Goal: Information Seeking & Learning: Learn about a topic

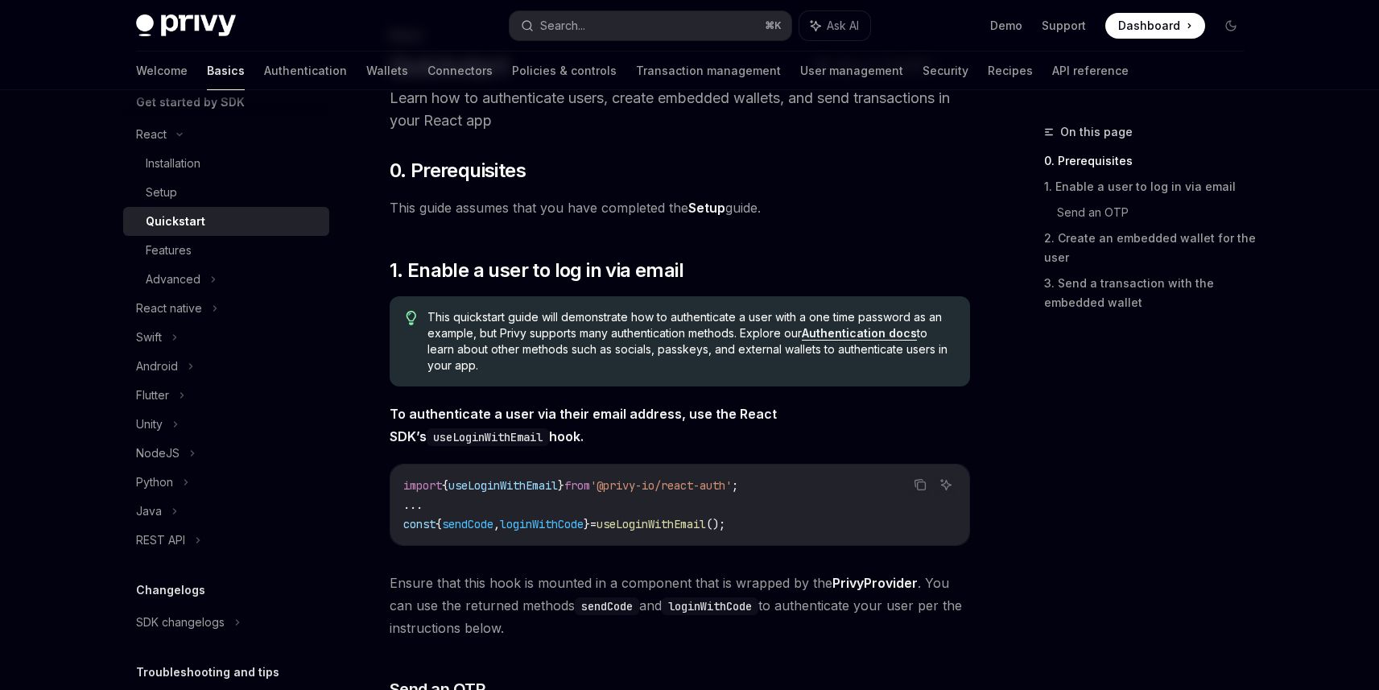
scroll to position [193, 0]
drag, startPoint x: 626, startPoint y: 485, endPoint x: 762, endPoint y: 485, distance: 135.3
click at [732, 485] on span "'@privy-io/react-auth'" at bounding box center [661, 485] width 142 height 14
copy span "@privy-io/react-auth"
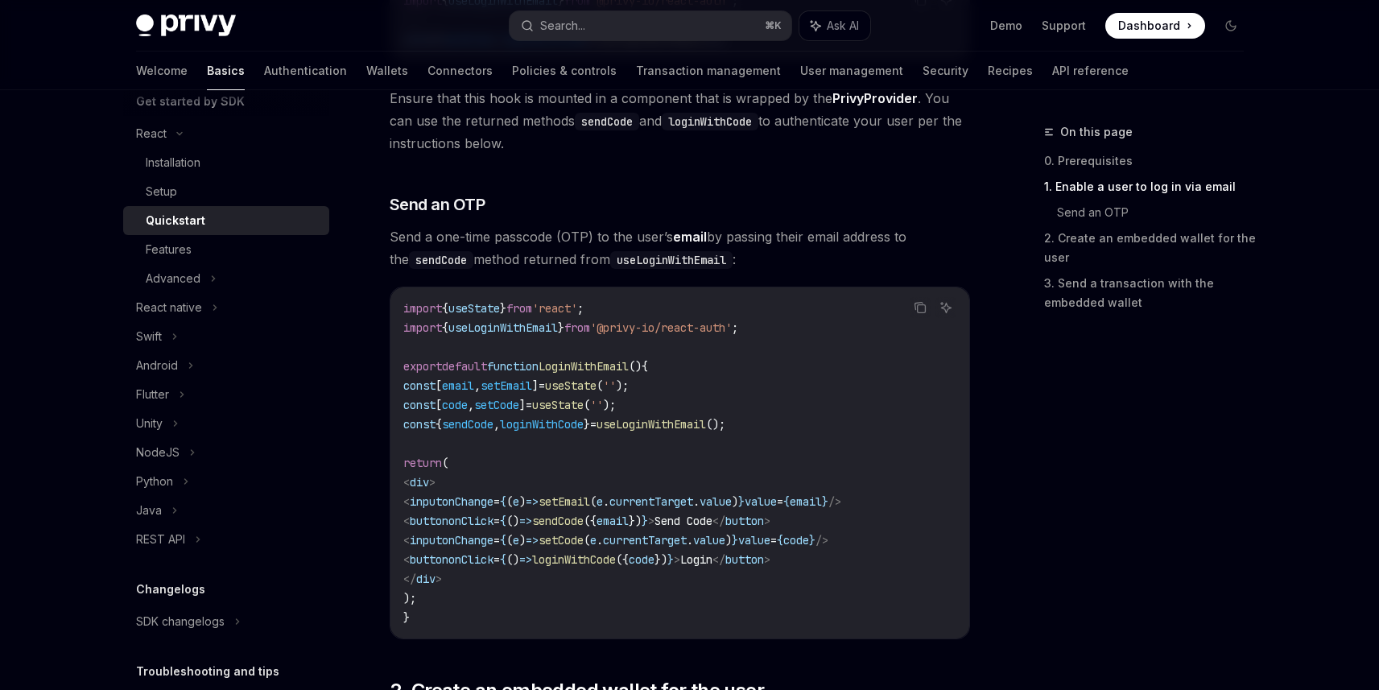
scroll to position [676, 0]
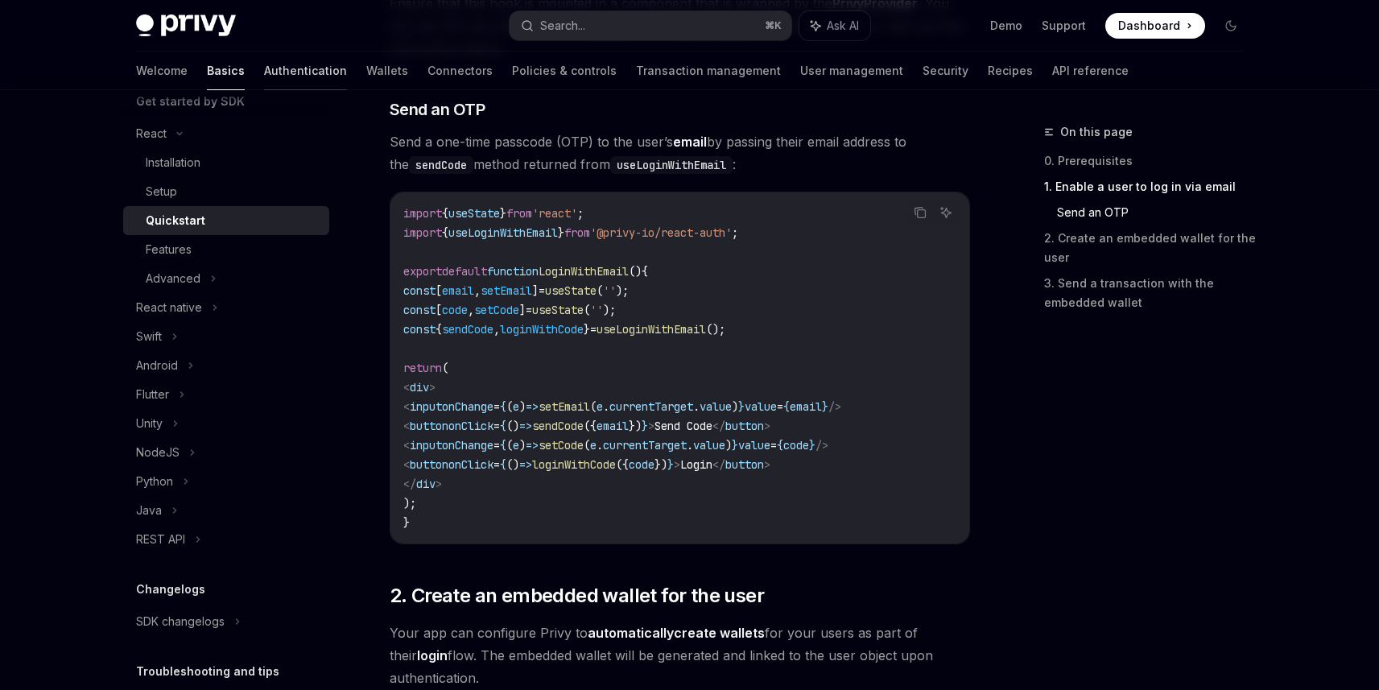
click at [264, 67] on link "Authentication" at bounding box center [305, 71] width 83 height 39
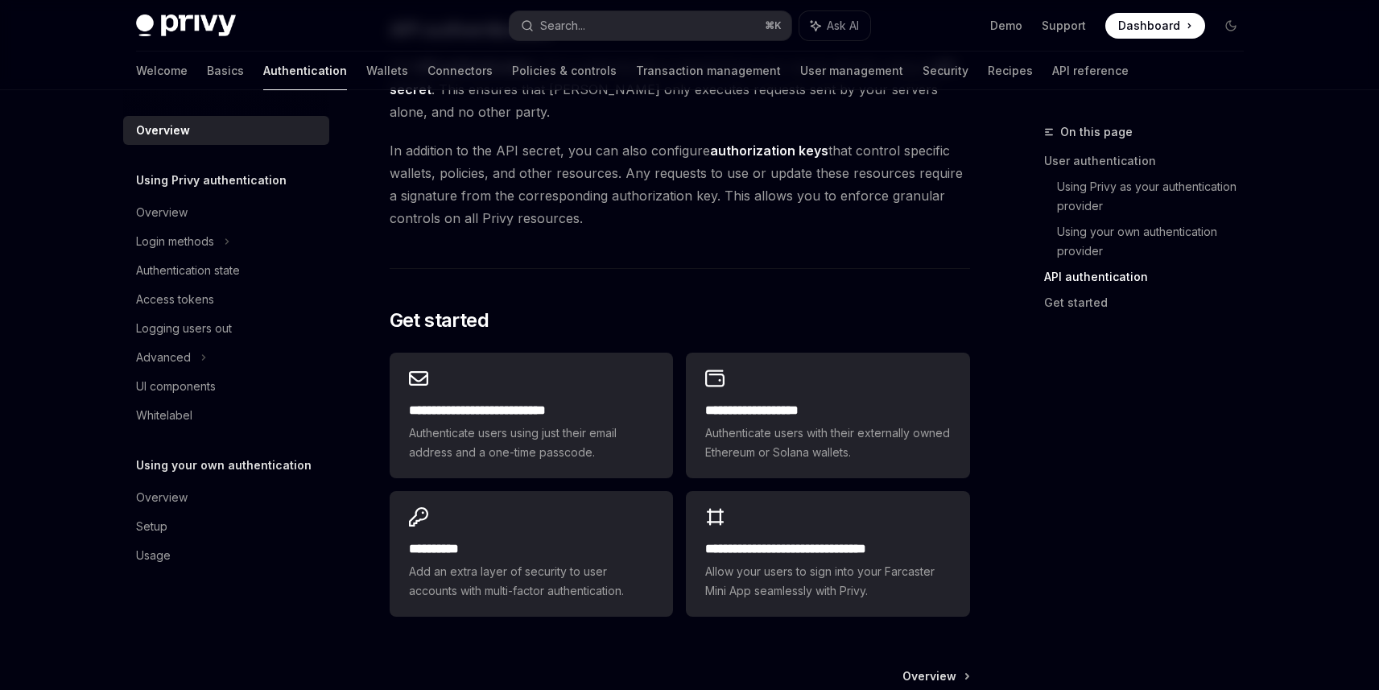
scroll to position [1215, 0]
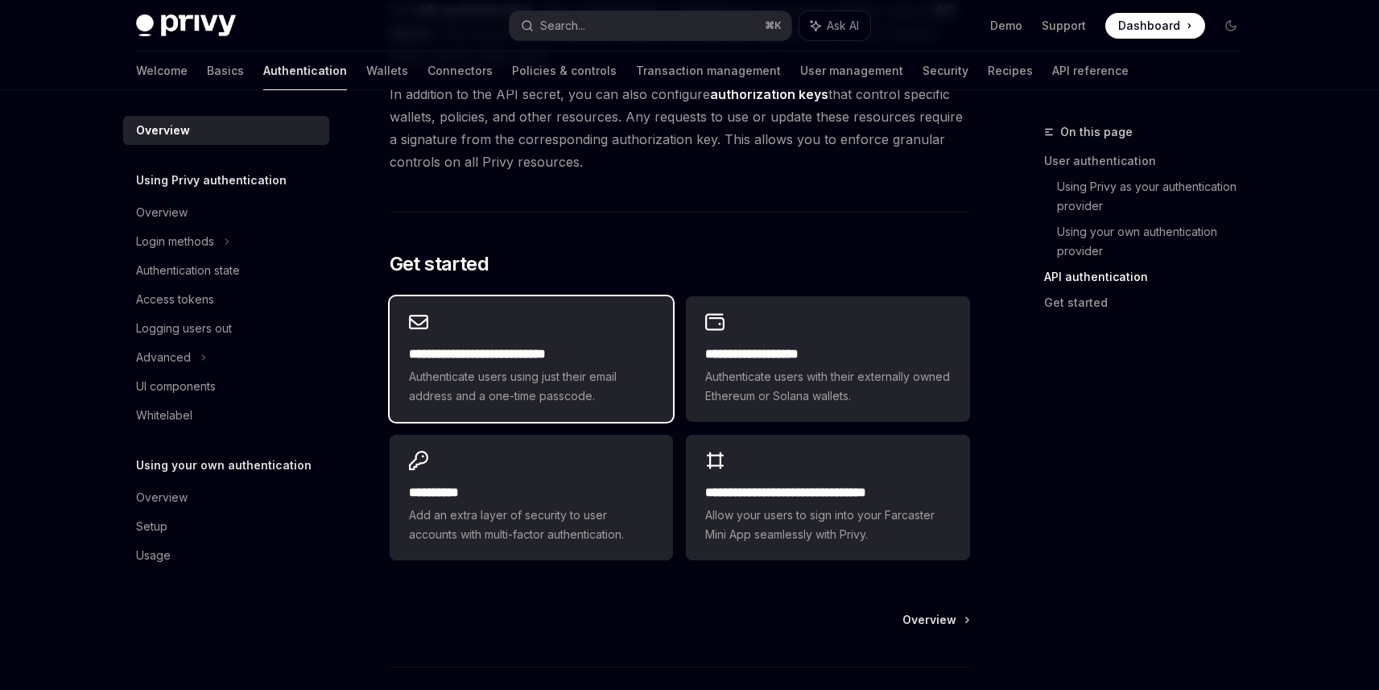
click at [558, 357] on h2 "**********" at bounding box center [531, 354] width 245 height 19
type textarea "*"
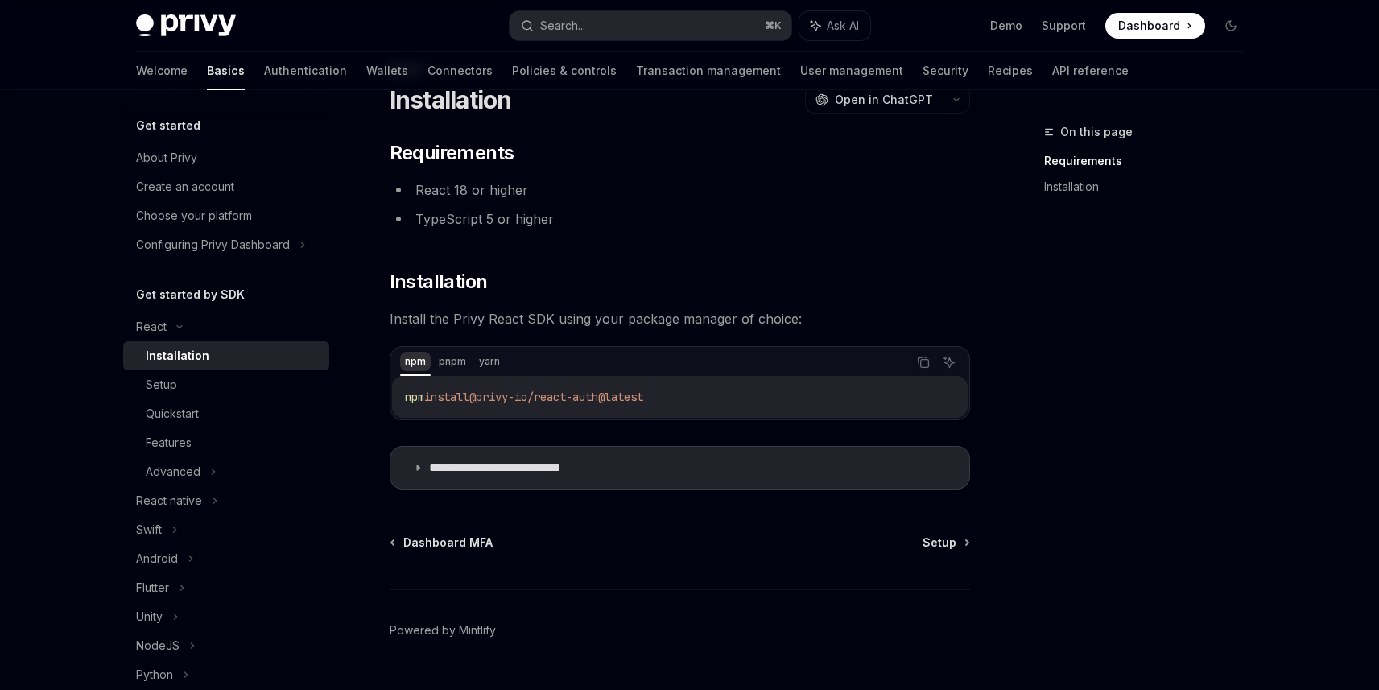
scroll to position [101, 0]
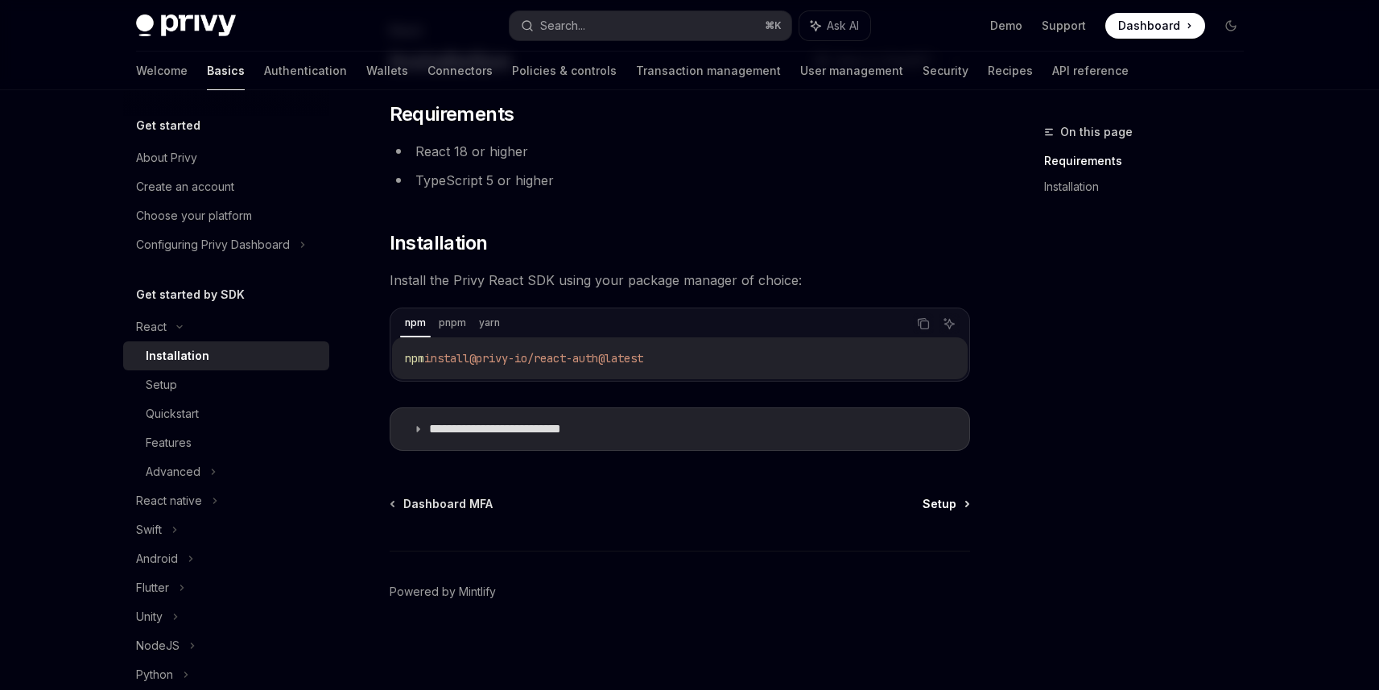
click at [943, 501] on span "Setup" at bounding box center [940, 504] width 34 height 16
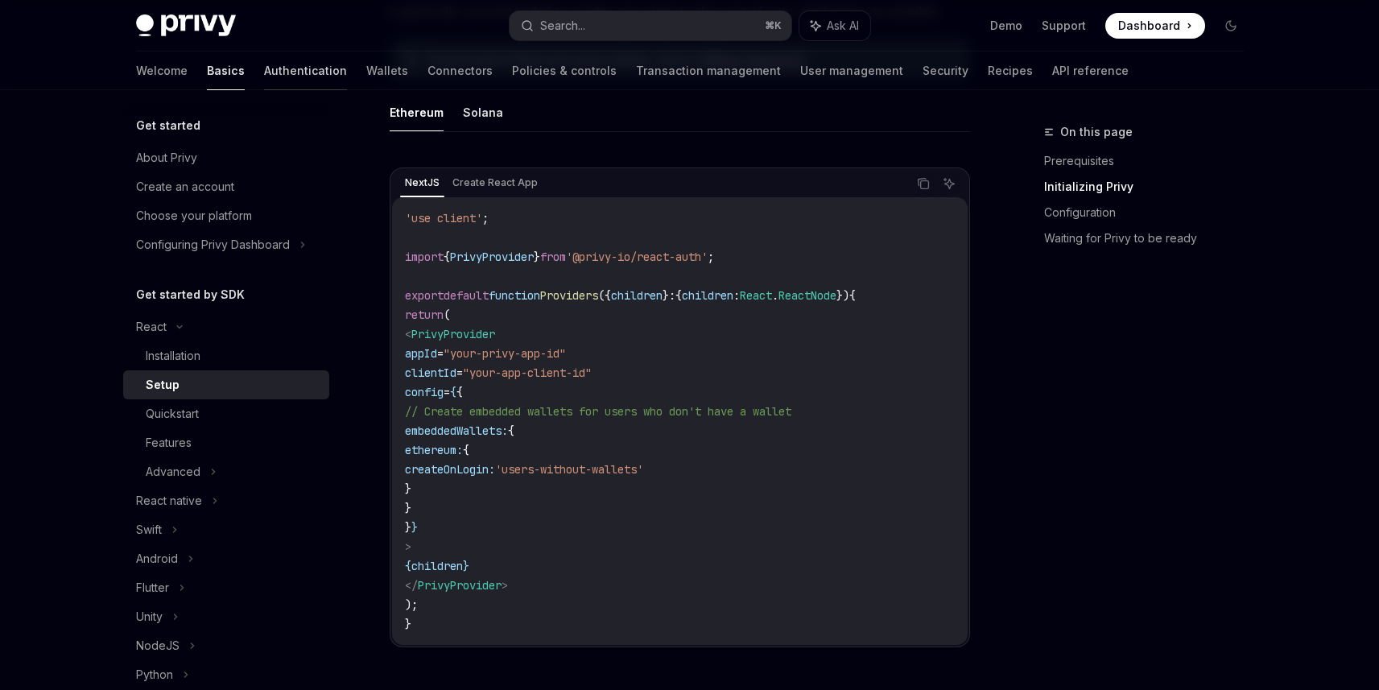
click at [264, 76] on link "Authentication" at bounding box center [305, 71] width 83 height 39
type textarea "*"
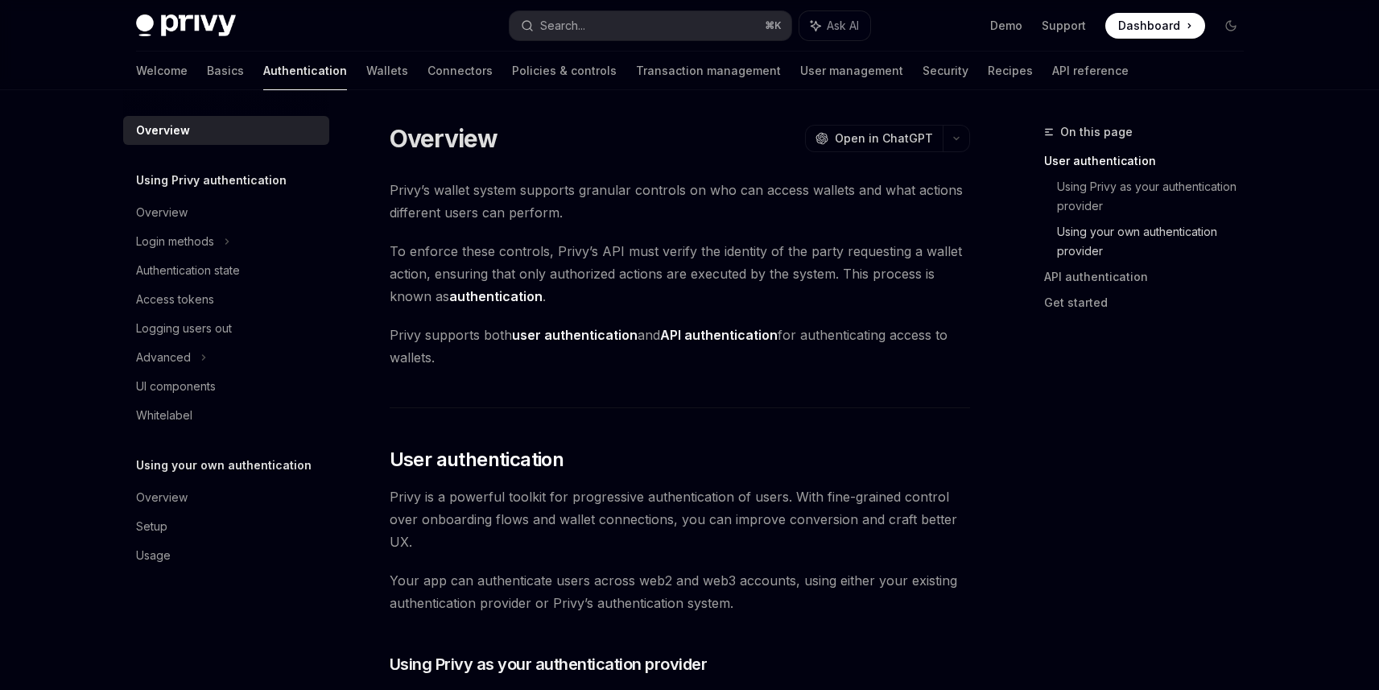
click at [1072, 237] on link "Using your own authentication provider" at bounding box center [1157, 241] width 200 height 45
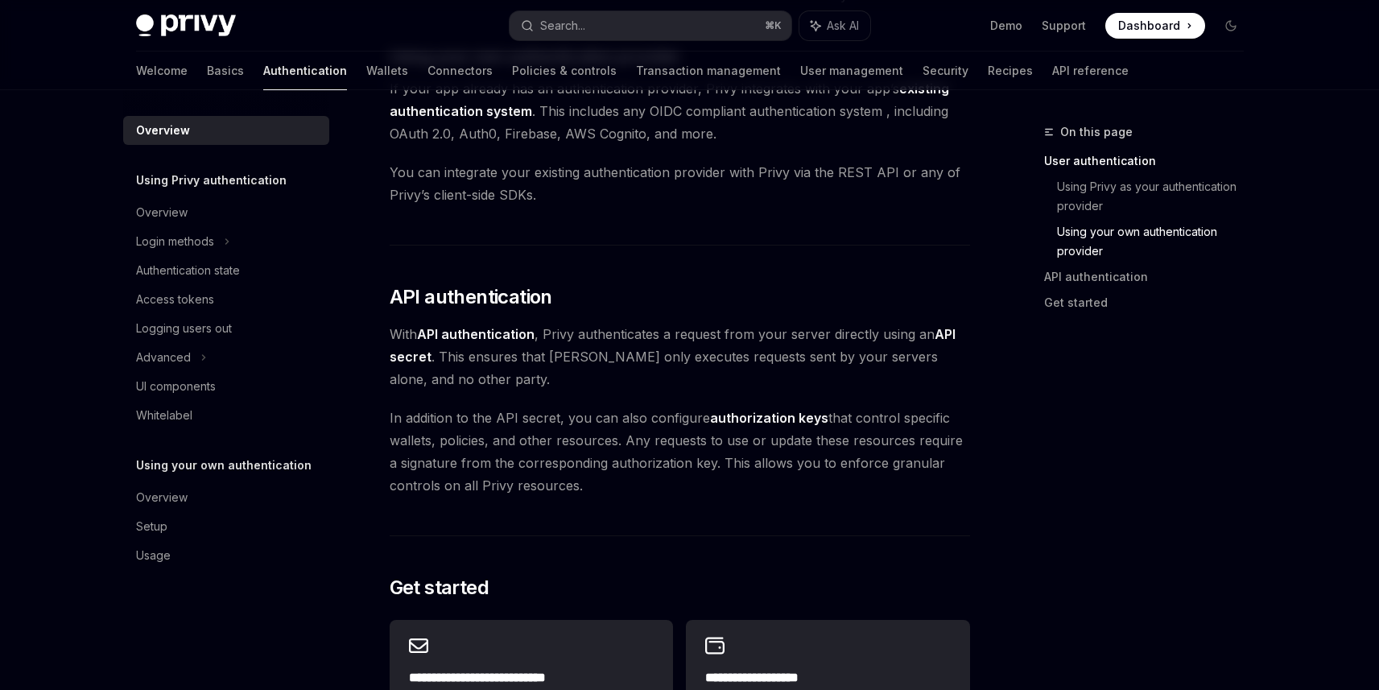
scroll to position [911, 0]
